Goal: Information Seeking & Learning: Find specific fact

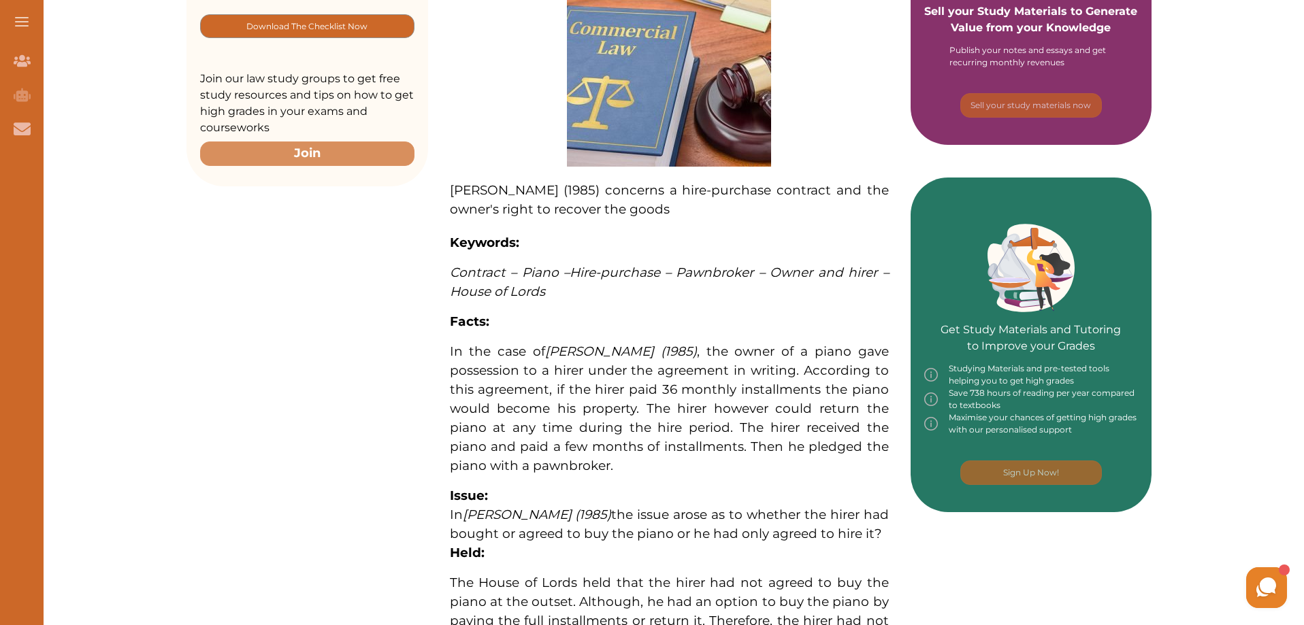
scroll to position [408, 0]
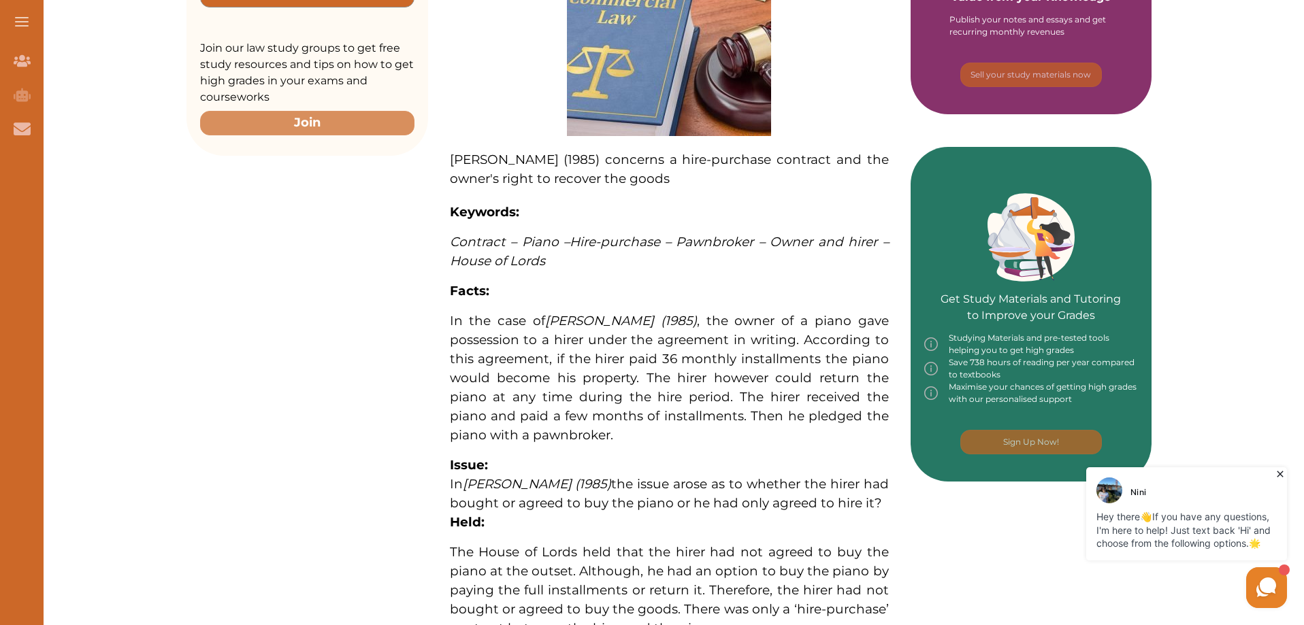
drag, startPoint x: 709, startPoint y: 413, endPoint x: 571, endPoint y: 438, distance: 140.3
click at [571, 438] on span "In the case of Helby v Matthews (1985) , the owner of a piano gave possession t…" at bounding box center [669, 378] width 439 height 130
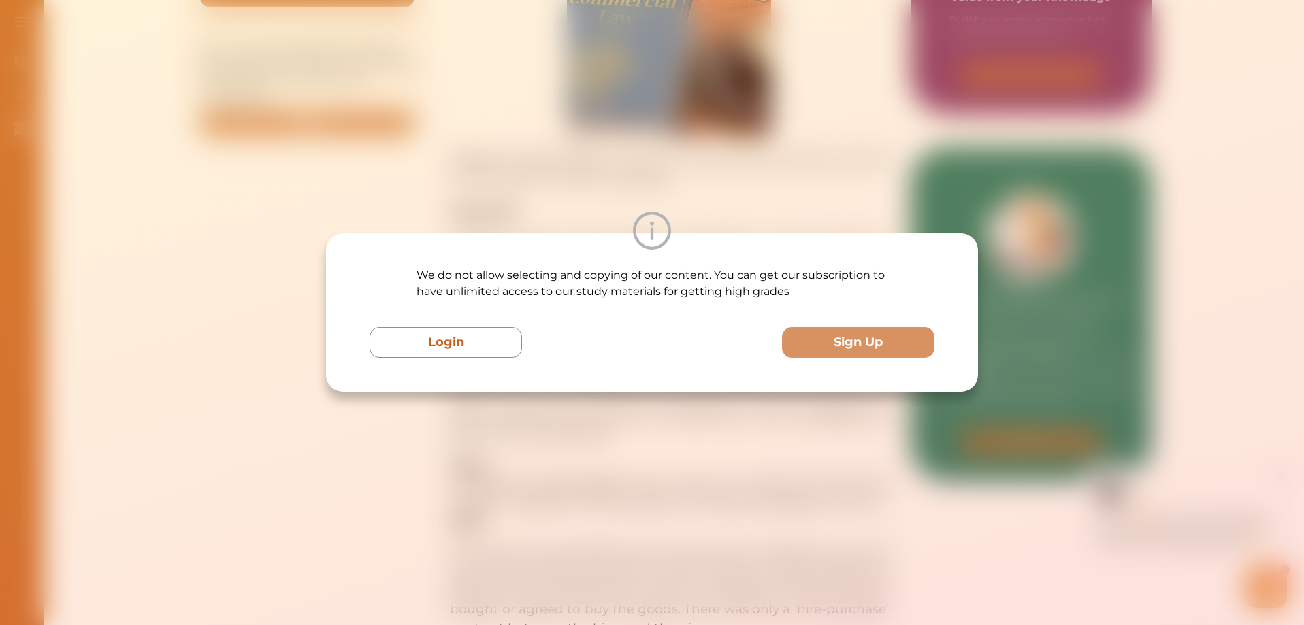
click at [569, 435] on div "We do not allow selecting and copying of our content. You can get our subscript…" at bounding box center [652, 312] width 1304 height 625
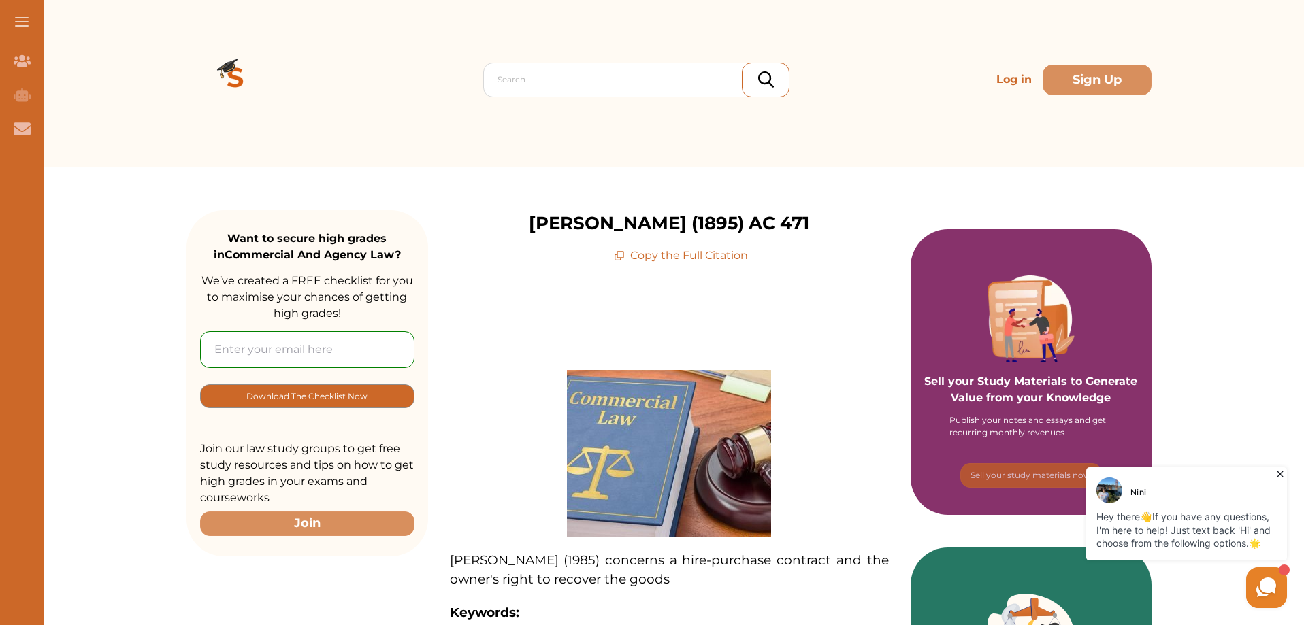
scroll to position [0, 0]
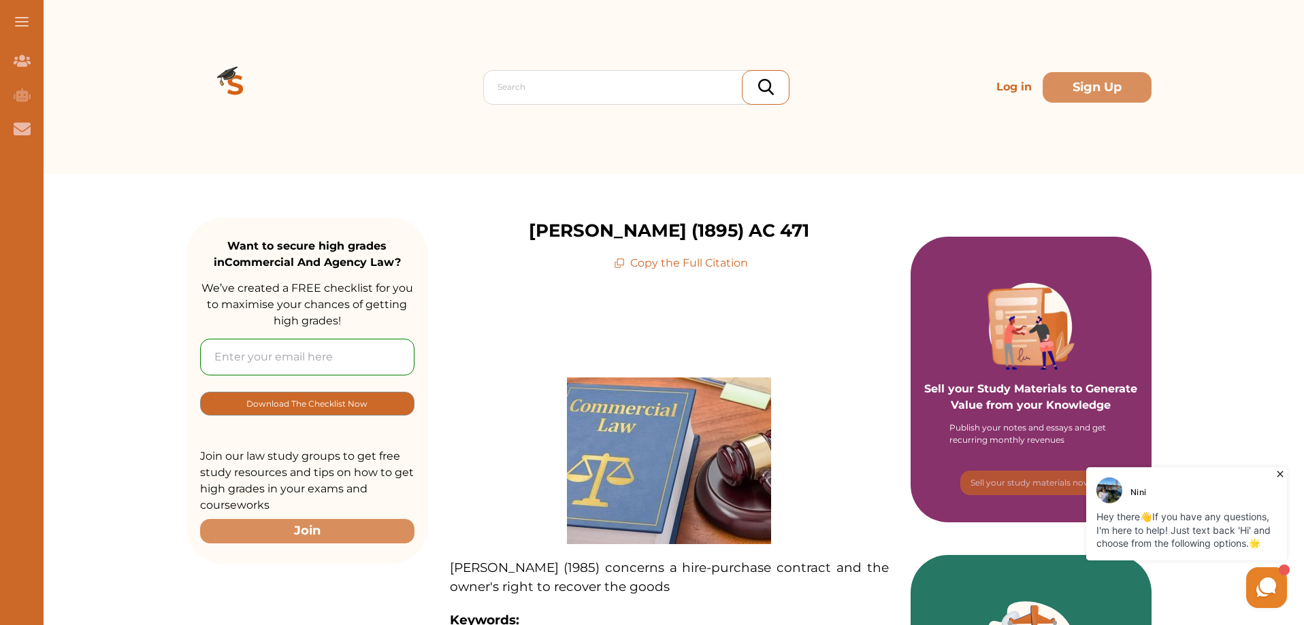
click at [809, 241] on p "[PERSON_NAME] (1895) AC 471" at bounding box center [669, 231] width 280 height 27
drag, startPoint x: 789, startPoint y: 233, endPoint x: 866, endPoint y: 235, distance: 76.2
click at [809, 235] on p "[PERSON_NAME] (1895) AC 471" at bounding box center [669, 231] width 280 height 27
copy p "AC 471"
